Goal: Task Accomplishment & Management: Manage account settings

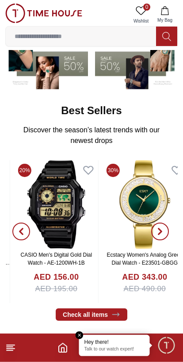
scroll to position [94, 0]
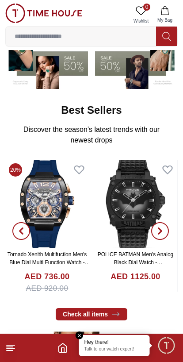
click at [150, 273] on button "button" at bounding box center [160, 231] width 32 height 143
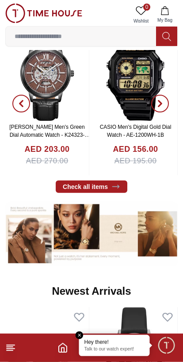
scroll to position [222, 0]
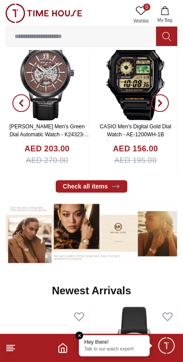
click at [107, 186] on link "Check all items" at bounding box center [92, 186] width 72 height 12
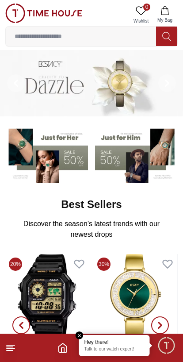
click at [79, 339] on em "Close tooltip" at bounding box center [80, 335] width 8 height 8
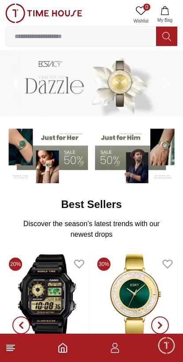
click at [62, 345] on icon "Home" at bounding box center [62, 347] width 11 height 11
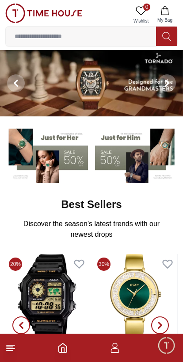
click at [69, 348] on footer at bounding box center [91, 347] width 183 height 28
click at [15, 352] on icon at bounding box center [10, 347] width 11 height 11
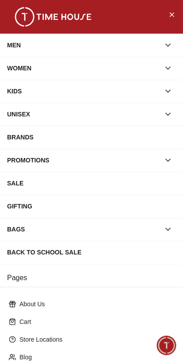
click at [172, 20] on button "Close Menu" at bounding box center [171, 14] width 14 height 14
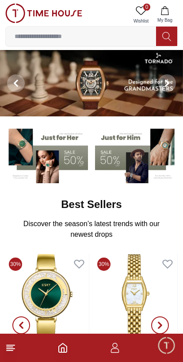
click at [118, 348] on icon "button" at bounding box center [115, 347] width 11 height 11
click at [113, 351] on icon "button" at bounding box center [115, 347] width 11 height 11
click at [120, 347] on icon "button" at bounding box center [115, 347] width 11 height 11
click at [64, 351] on polyline "Home" at bounding box center [62, 349] width 3 height 4
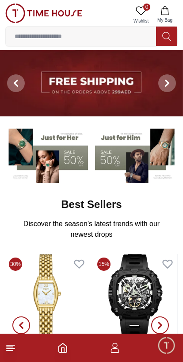
click at [164, 350] on span "Minimize live chat window" at bounding box center [166, 345] width 26 height 26
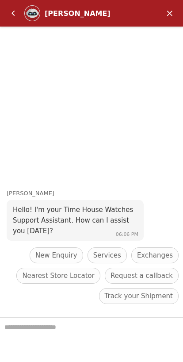
click at [10, 14] on em "Back" at bounding box center [13, 13] width 18 height 18
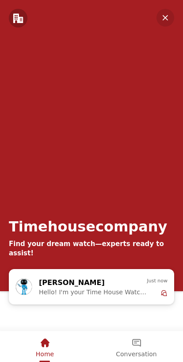
click at [166, 23] on em "Minimize" at bounding box center [165, 18] width 18 height 18
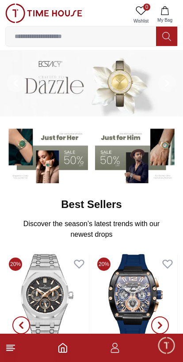
click at [13, 348] on line at bounding box center [11, 348] width 8 height 0
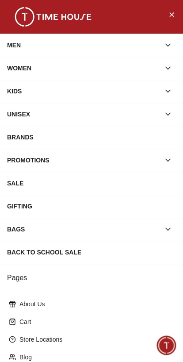
click at [165, 16] on button "Close Menu" at bounding box center [171, 14] width 14 height 14
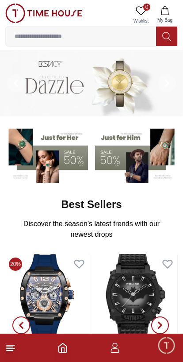
click at [118, 351] on icon "button" at bounding box center [115, 350] width 8 height 4
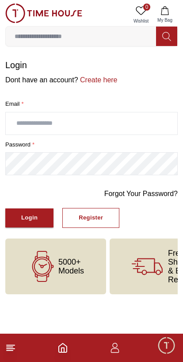
click at [32, 133] on input "text" at bounding box center [91, 123] width 171 height 22
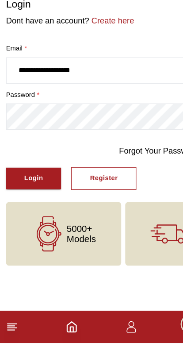
type input "**********"
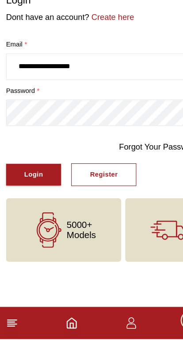
click at [16, 208] on button "Login" at bounding box center [29, 217] width 48 height 19
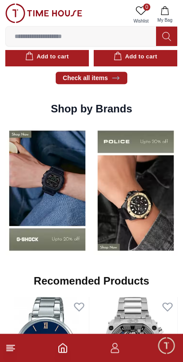
scroll to position [635, 0]
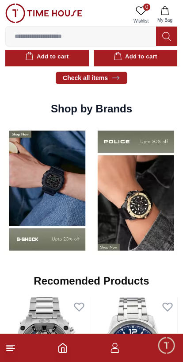
click at [117, 351] on icon "button" at bounding box center [115, 347] width 11 height 11
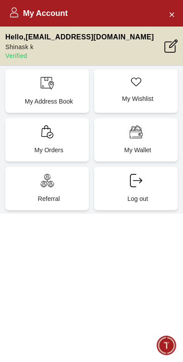
click at [168, 19] on icon "Close Account" at bounding box center [171, 14] width 7 height 11
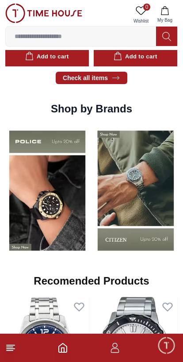
click at [172, 16] on button "My Bag" at bounding box center [165, 15] width 26 height 23
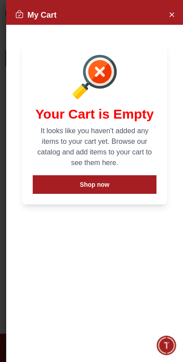
click at [171, 17] on icon "Close Account" at bounding box center [171, 14] width 7 height 11
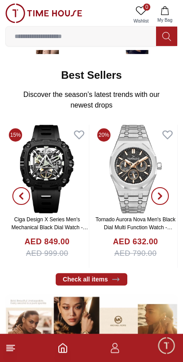
scroll to position [0, 0]
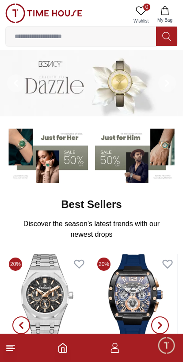
click at [43, 32] on input at bounding box center [81, 36] width 150 height 18
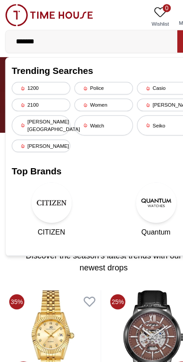
type input "*******"
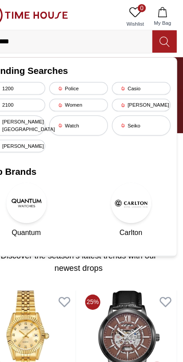
click at [162, 39] on icon at bounding box center [166, 36] width 8 height 9
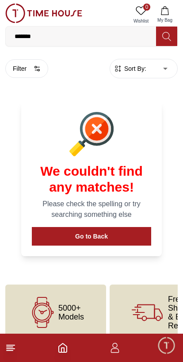
click at [15, 350] on icon at bounding box center [10, 347] width 11 height 11
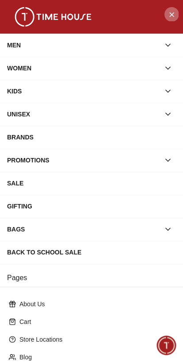
click at [170, 15] on icon "Close Menu" at bounding box center [171, 14] width 7 height 11
click at [170, 15] on button "My Bag" at bounding box center [165, 15] width 26 height 23
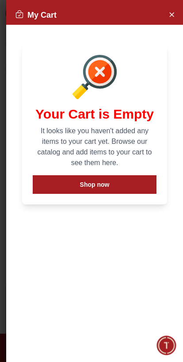
click at [174, 11] on icon "Close Account" at bounding box center [171, 14] width 7 height 11
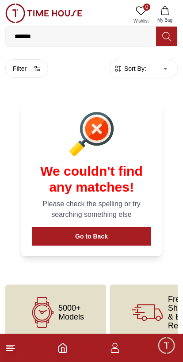
click at [137, 38] on input "*******" at bounding box center [81, 36] width 150 height 18
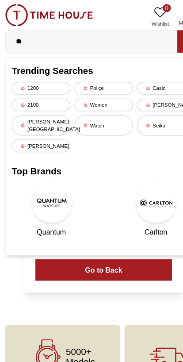
type input "*"
type input "*******"
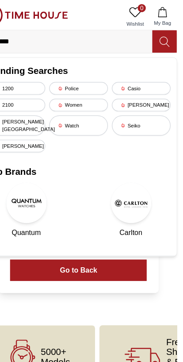
click at [162, 34] on icon at bounding box center [166, 36] width 9 height 10
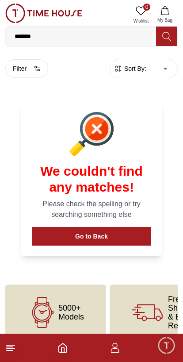
click at [144, 227] on button "Go to Back" at bounding box center [91, 236] width 119 height 19
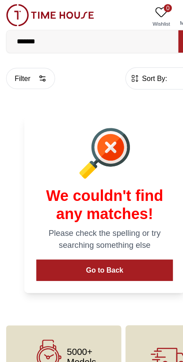
click at [139, 16] on link "0 Wishlist" at bounding box center [141, 15] width 22 height 23
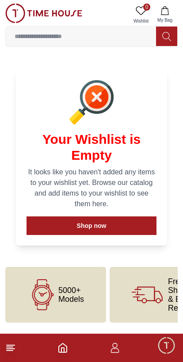
click at [14, 351] on icon at bounding box center [10, 347] width 11 height 11
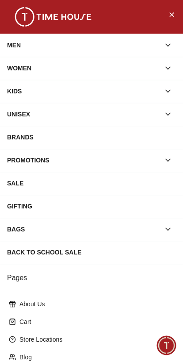
click at [24, 44] on div "MEN" at bounding box center [83, 45] width 153 height 16
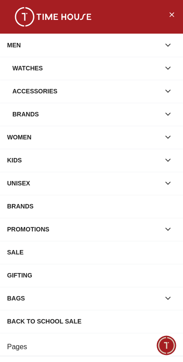
click at [8, 52] on div "MEN" at bounding box center [83, 45] width 153 height 16
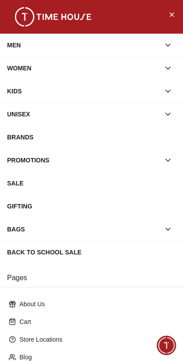
click at [173, 13] on icon "Close Menu" at bounding box center [171, 14] width 7 height 11
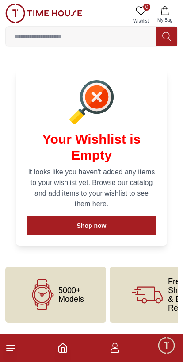
click at [63, 345] on icon "Home" at bounding box center [62, 347] width 11 height 11
click at [60, 355] on footer at bounding box center [91, 347] width 183 height 28
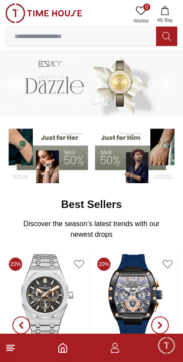
click at [57, 352] on footer at bounding box center [91, 347] width 183 height 28
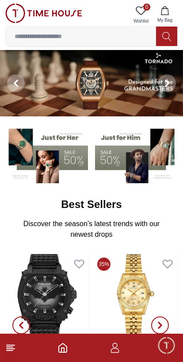
click at [147, 156] on img at bounding box center [136, 153] width 83 height 57
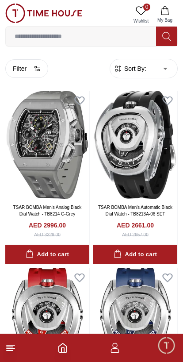
click at [12, 348] on line at bounding box center [11, 348] width 8 height 0
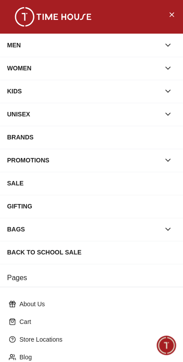
click at [174, 7] on button "Close Menu" at bounding box center [171, 14] width 14 height 14
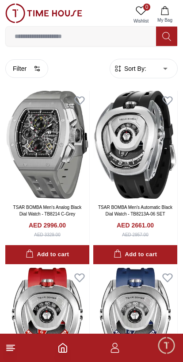
click at [55, 342] on footer at bounding box center [91, 347] width 183 height 28
click at [63, 347] on polyline "Home" at bounding box center [62, 349] width 3 height 4
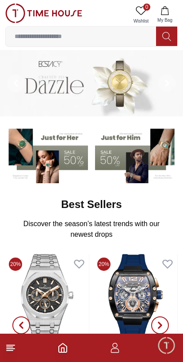
click at [173, 348] on span "Minimize live chat window" at bounding box center [166, 345] width 26 height 26
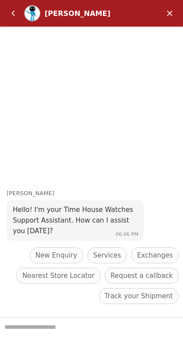
click at [169, 14] on em "Minimize" at bounding box center [170, 13] width 18 height 18
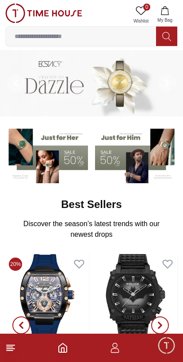
click at [110, 357] on footer at bounding box center [91, 347] width 183 height 28
click at [111, 349] on icon "button" at bounding box center [115, 347] width 11 height 11
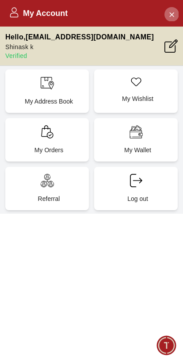
click at [176, 15] on button "Close Account" at bounding box center [171, 14] width 14 height 14
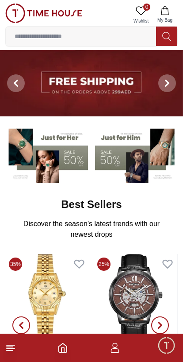
click at [22, 15] on img at bounding box center [43, 13] width 77 height 19
click at [18, 17] on img at bounding box center [43, 13] width 77 height 19
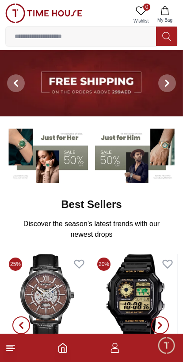
click at [65, 347] on icon "Home" at bounding box center [62, 347] width 11 height 11
click at [106, 343] on footer at bounding box center [91, 347] width 183 height 28
click at [115, 350] on icon "button" at bounding box center [115, 347] width 11 height 11
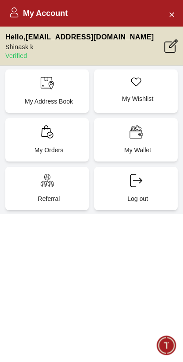
click at [160, 22] on div "My Account" at bounding box center [91, 13] width 183 height 27
click at [172, 15] on icon "Close Account" at bounding box center [171, 14] width 7 height 11
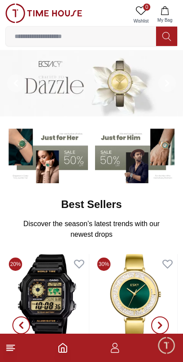
click at [8, 351] on icon at bounding box center [10, 347] width 11 height 11
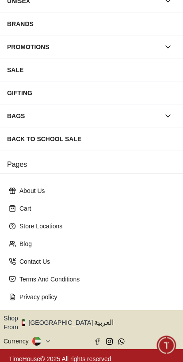
scroll to position [113, 0]
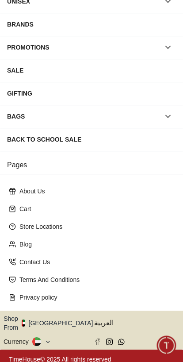
click at [69, 323] on button "Shop From [GEOGRAPHIC_DATA]" at bounding box center [52, 323] width 96 height 18
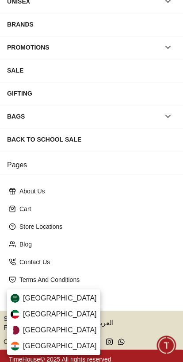
click at [64, 302] on div "[GEOGRAPHIC_DATA]" at bounding box center [53, 298] width 93 height 16
